Goal: Complete application form

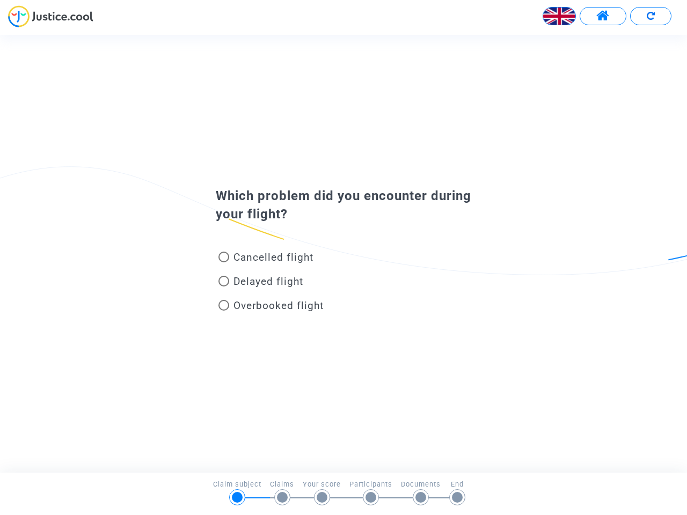
click at [559, 16] on img at bounding box center [559, 16] width 32 height 32
click at [603, 16] on span at bounding box center [602, 16] width 13 height 14
click at [651, 16] on div at bounding box center [343, 20] width 687 height 30
click at [344, 253] on div "Cancelled flight" at bounding box center [326, 259] width 237 height 24
click at [266, 259] on span "Cancelled flight" at bounding box center [274, 257] width 80 height 12
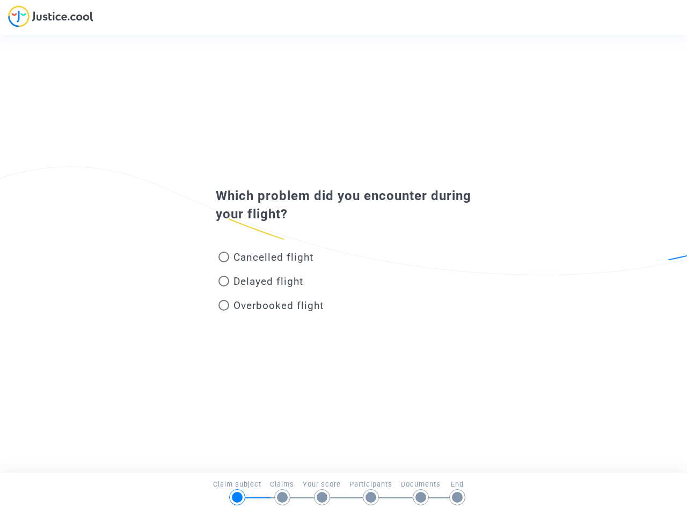
click at [224, 263] on input "Cancelled flight" at bounding box center [223, 263] width 1 height 1
radio input "true"
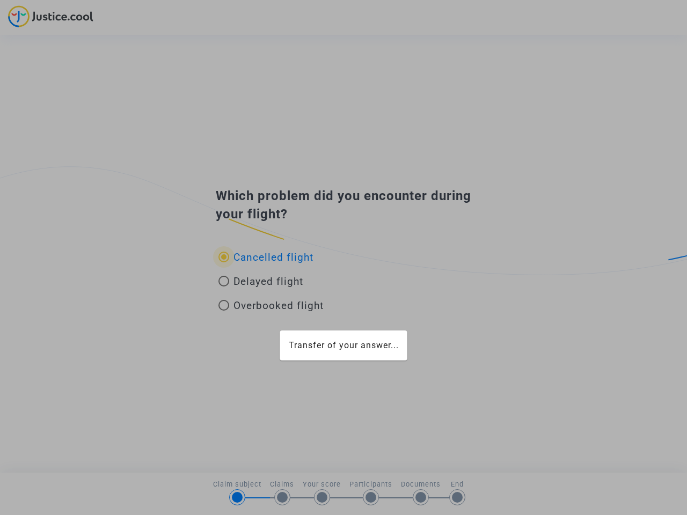
click at [266, 257] on div "Transfer of your answer..." at bounding box center [343, 257] width 687 height 515
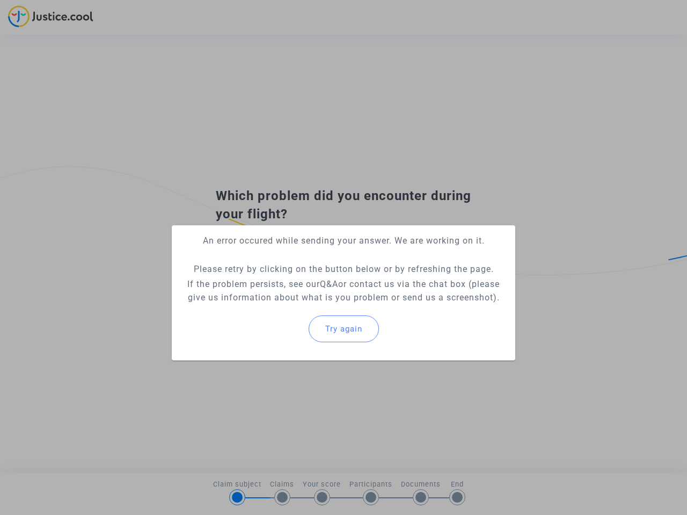
click at [261, 283] on p "If the problem persists, see our Q&A or contact us via the chat box (please giv…" at bounding box center [343, 291] width 326 height 27
click at [261, 281] on p "If the problem persists, see our Q&A or contact us via the chat box (please giv…" at bounding box center [343, 291] width 326 height 27
click at [271, 308] on div "Try again" at bounding box center [343, 329] width 326 height 46
click at [271, 305] on mat-card "An error occured while sending your answer. We are working on it. Please retry …" at bounding box center [344, 292] width 344 height 135
